Goal: Navigation & Orientation: Find specific page/section

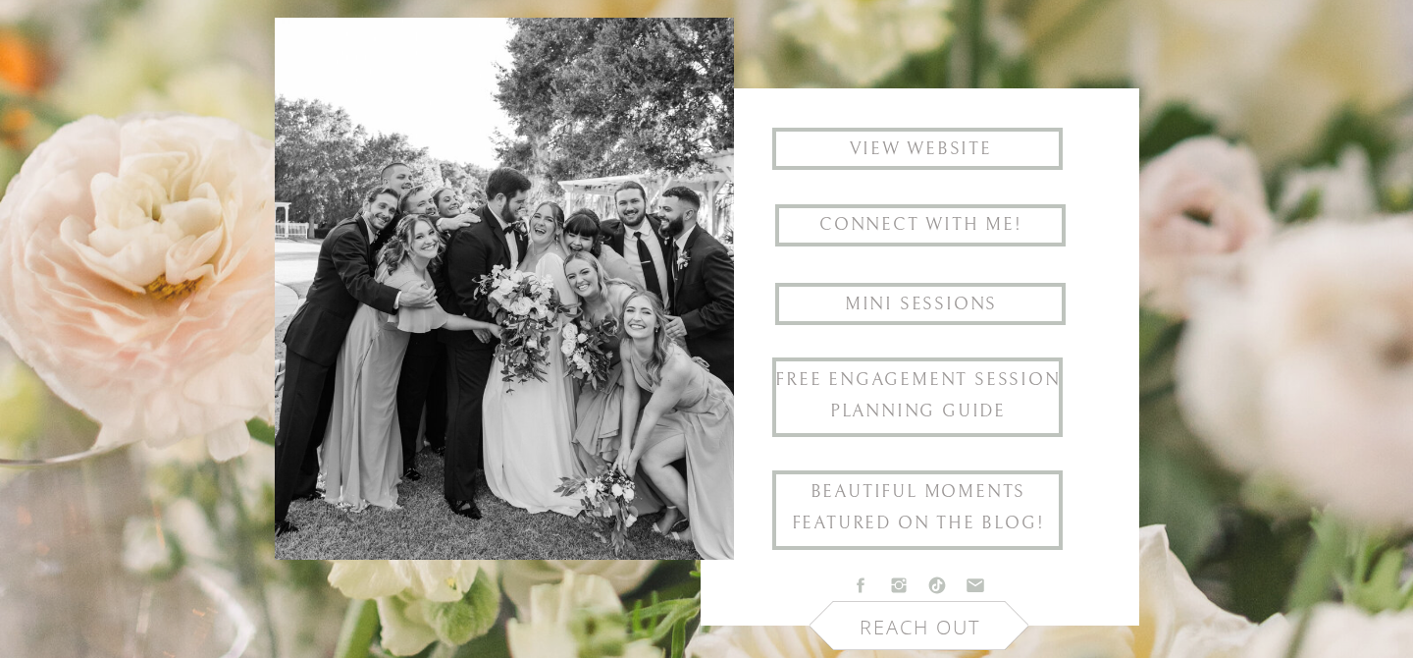
scroll to position [675, 0]
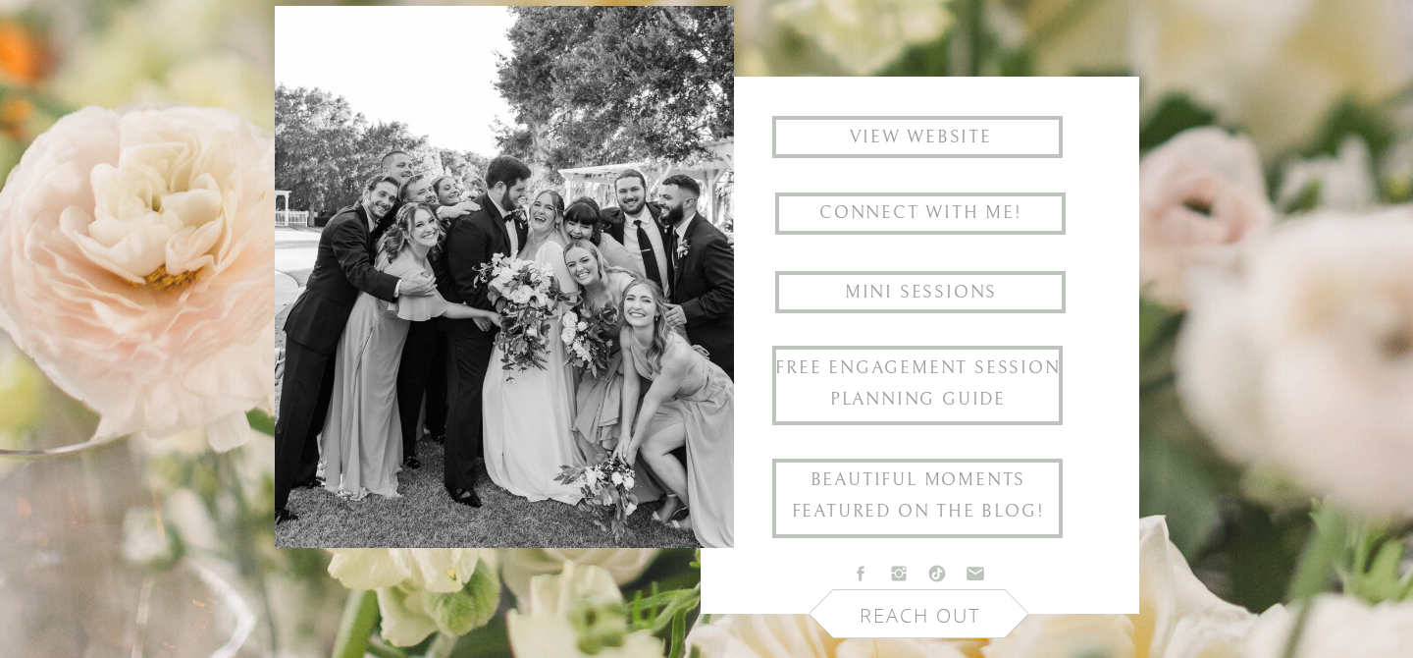
click at [860, 300] on h1 "Mini Sessions" at bounding box center [921, 293] width 290 height 32
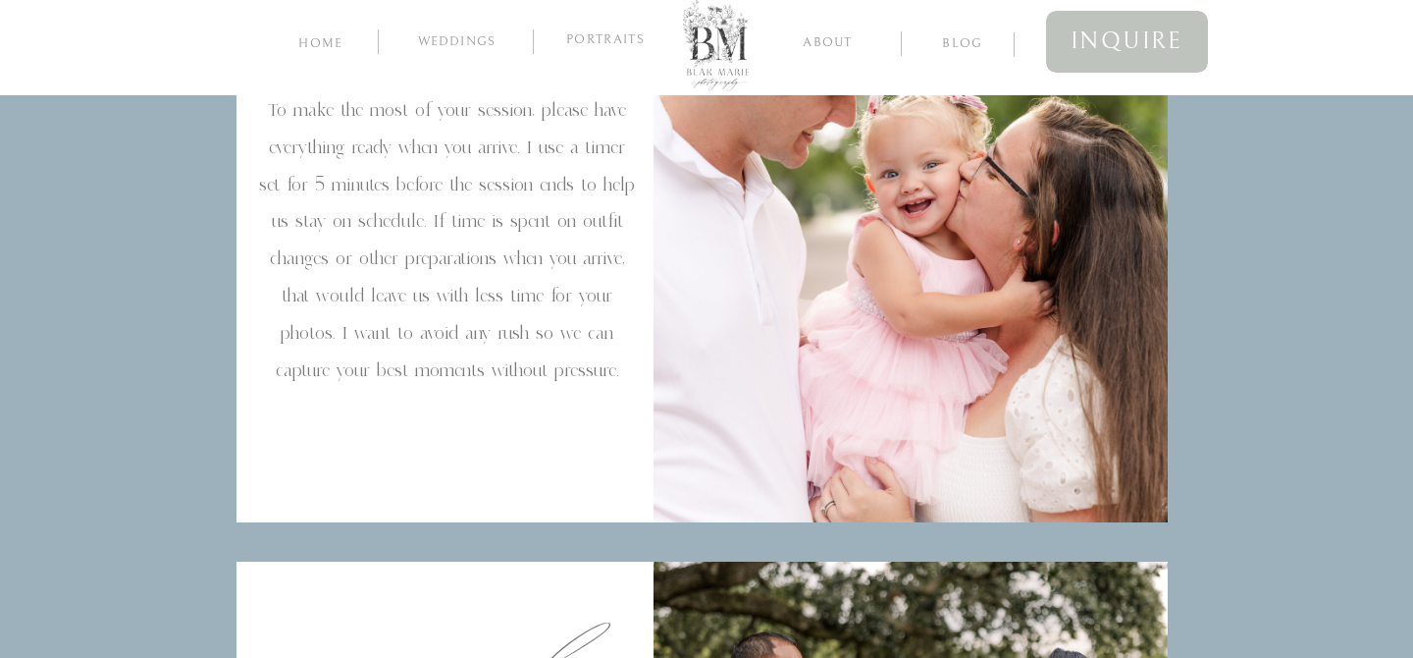
scroll to position [6652, 0]
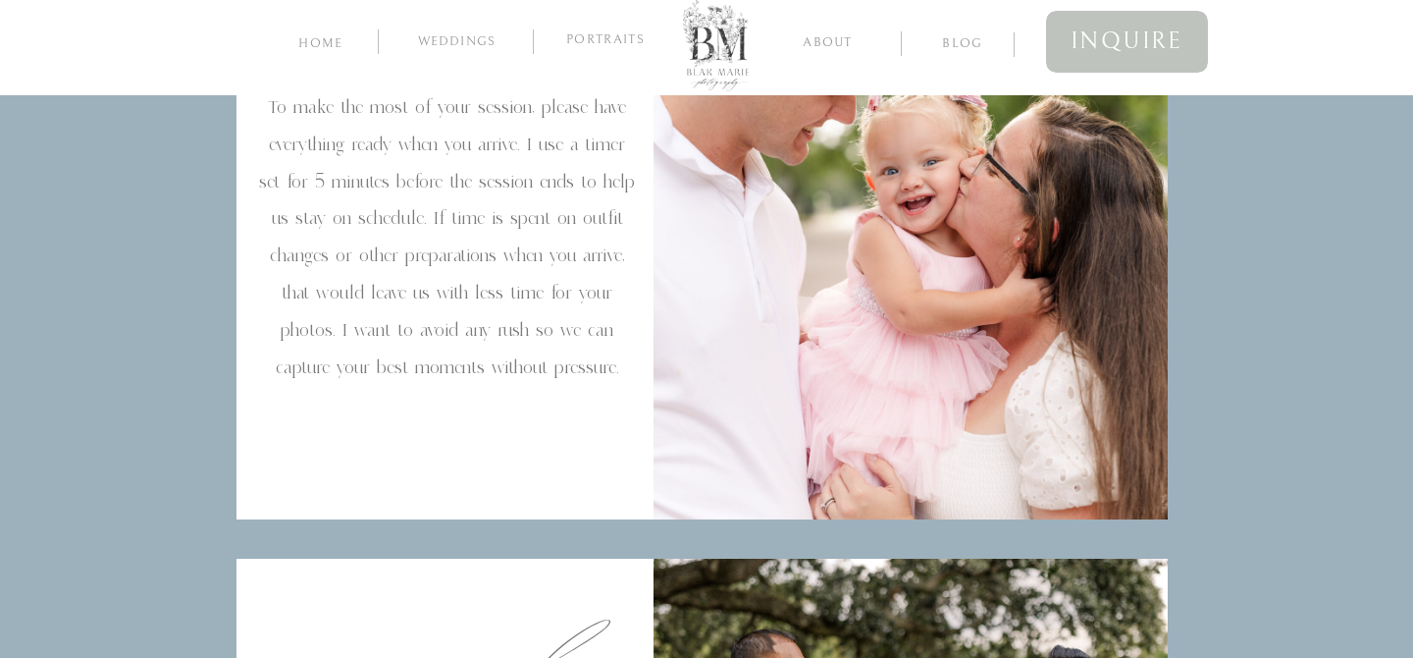
click at [476, 39] on nav "Weddings" at bounding box center [456, 44] width 105 height 20
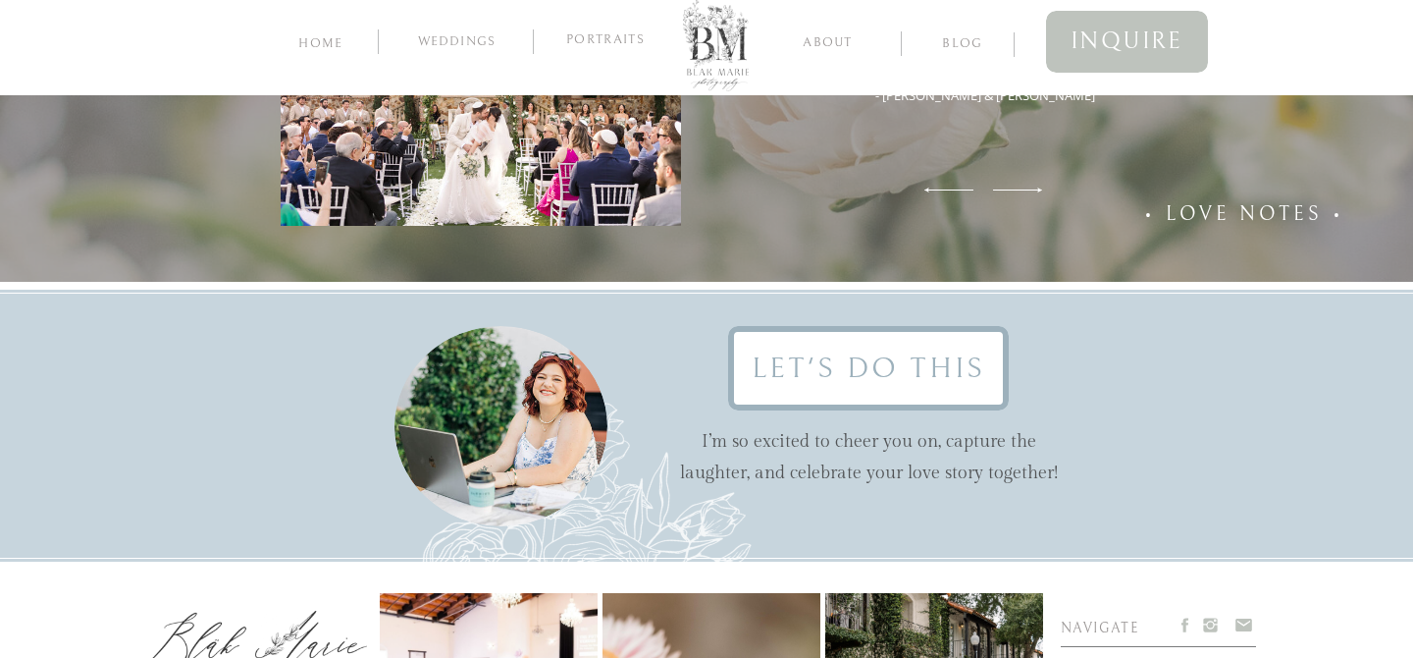
scroll to position [6196, 0]
